Goal: Transaction & Acquisition: Purchase product/service

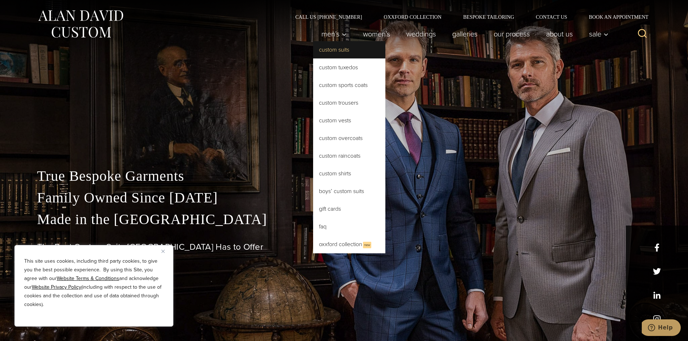
click at [344, 47] on link "Custom Suits" at bounding box center [349, 49] width 72 height 17
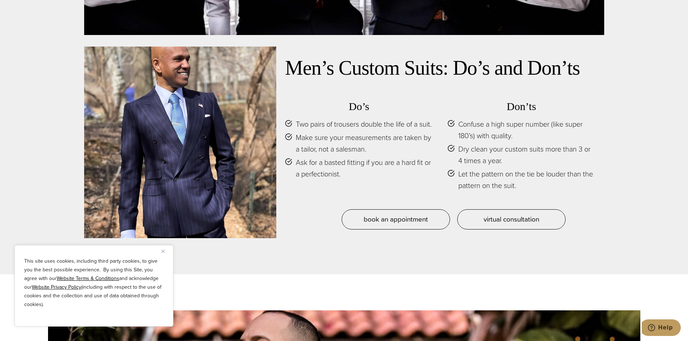
scroll to position [3465, 0]
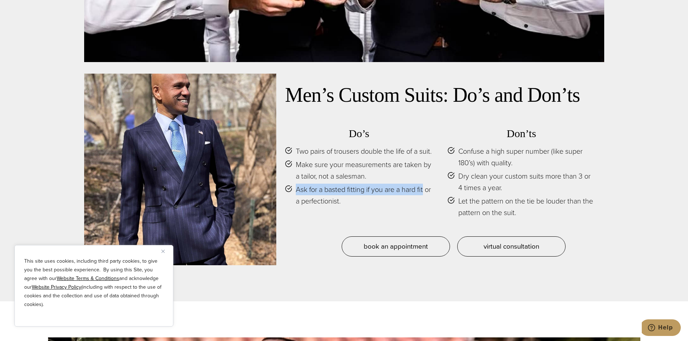
drag, startPoint x: 296, startPoint y: 195, endPoint x: 428, endPoint y: 194, distance: 132.1
click at [428, 194] on span "Ask for a basted fitting if you are a hard fit or a perfectionist." at bounding box center [364, 195] width 137 height 23
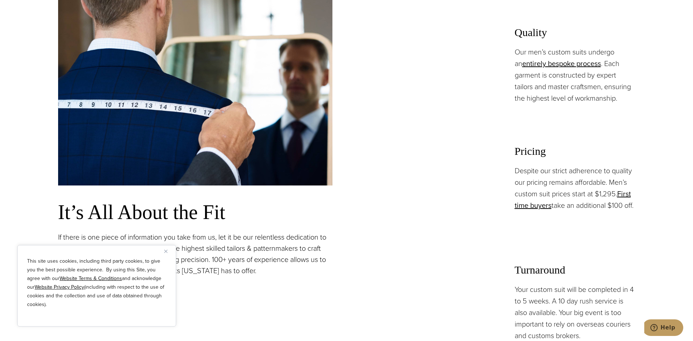
scroll to position [0, 0]
